Goal: Information Seeking & Learning: Learn about a topic

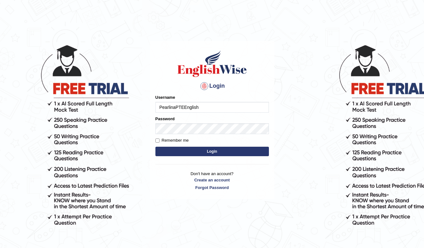
type input "PearlinaPTEEnglish"
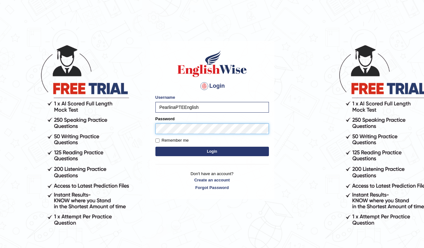
click at [155, 147] on button "Login" at bounding box center [211, 151] width 113 height 9
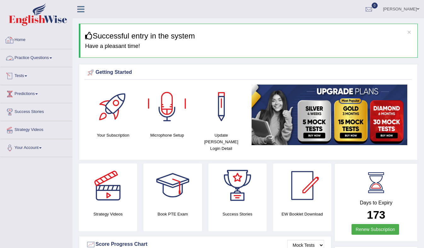
click at [34, 60] on link "Practice Questions" at bounding box center [36, 57] width 72 height 16
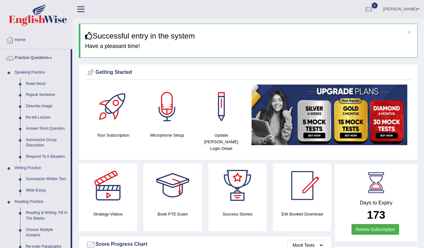
click at [36, 201] on link "Reading Practice" at bounding box center [41, 201] width 59 height 11
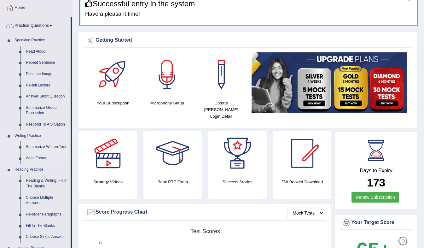
scroll to position [33, 0]
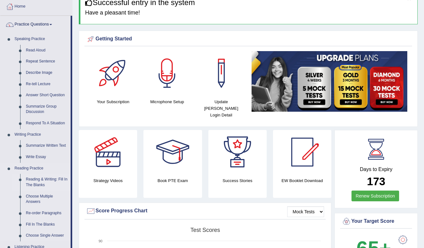
click at [36, 179] on link "Reading & Writing: Fill In The Blanks" at bounding box center [47, 182] width 48 height 17
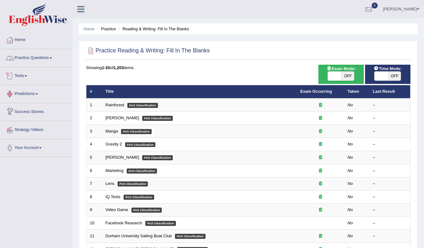
click at [36, 61] on link "Practice Questions" at bounding box center [36, 57] width 72 height 16
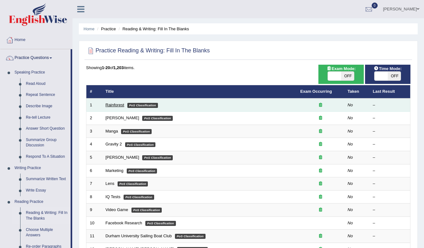
click at [113, 106] on link "Rainforest" at bounding box center [115, 104] width 19 height 5
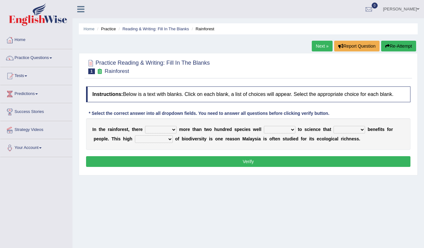
click at [170, 129] on select "have can be has is" at bounding box center [161, 130] width 32 height 8
click at [157, 28] on link "Reading & Writing: Fill In The Blanks" at bounding box center [155, 28] width 67 height 5
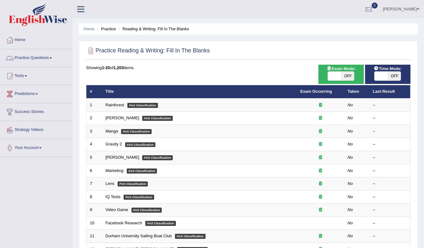
click at [41, 55] on link "Practice Questions" at bounding box center [36, 57] width 72 height 16
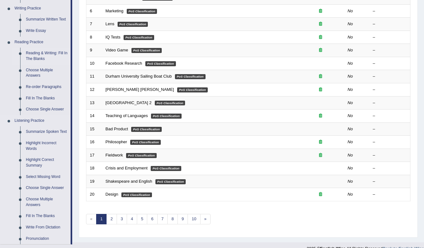
scroll to position [160, 0]
click at [36, 120] on link "Listening Practice" at bounding box center [41, 120] width 59 height 11
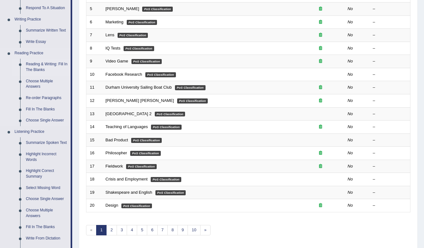
scroll to position [149, 0]
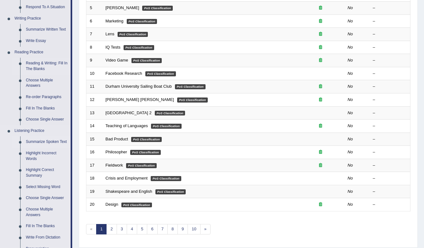
click at [44, 140] on link "Summarize Spoken Text" at bounding box center [47, 141] width 48 height 11
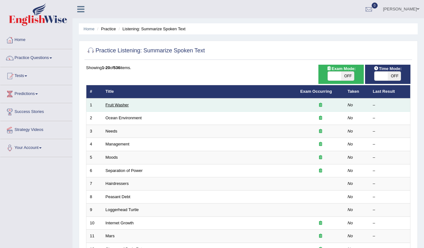
click at [113, 105] on link "Fruit Washer" at bounding box center [117, 104] width 23 height 5
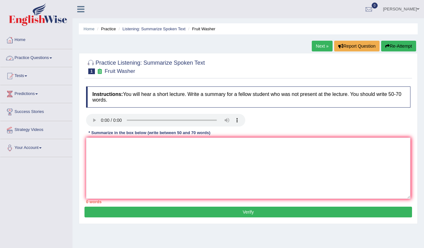
click at [52, 57] on span at bounding box center [50, 57] width 3 height 1
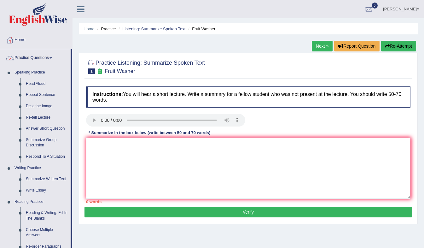
click at [39, 60] on link "Practice Questions" at bounding box center [35, 57] width 70 height 16
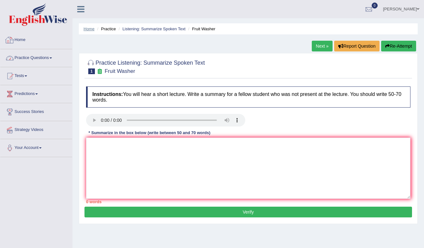
click at [89, 28] on link "Home" at bounding box center [89, 28] width 11 height 5
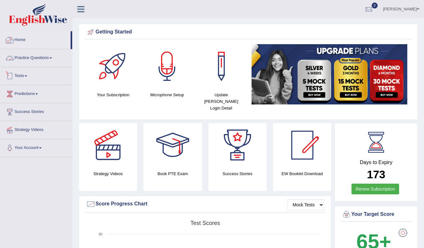
click at [39, 56] on link "Practice Questions" at bounding box center [36, 57] width 72 height 16
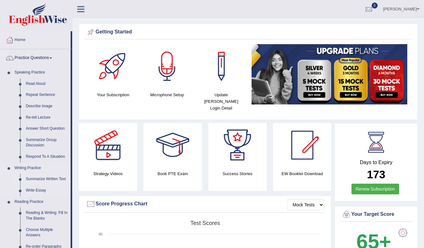
click at [44, 177] on link "Summarize Written Text" at bounding box center [47, 178] width 48 height 11
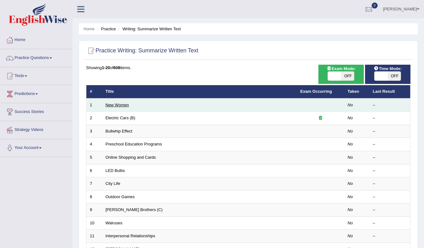
click at [121, 104] on link "New Women" at bounding box center [117, 104] width 23 height 5
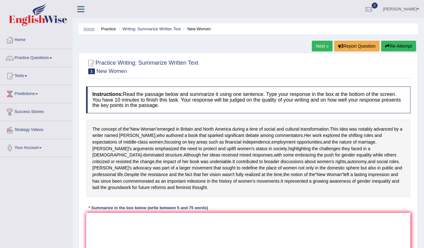
click at [88, 30] on link "Home" at bounding box center [89, 28] width 11 height 5
